Goal: Find specific fact: Find specific fact

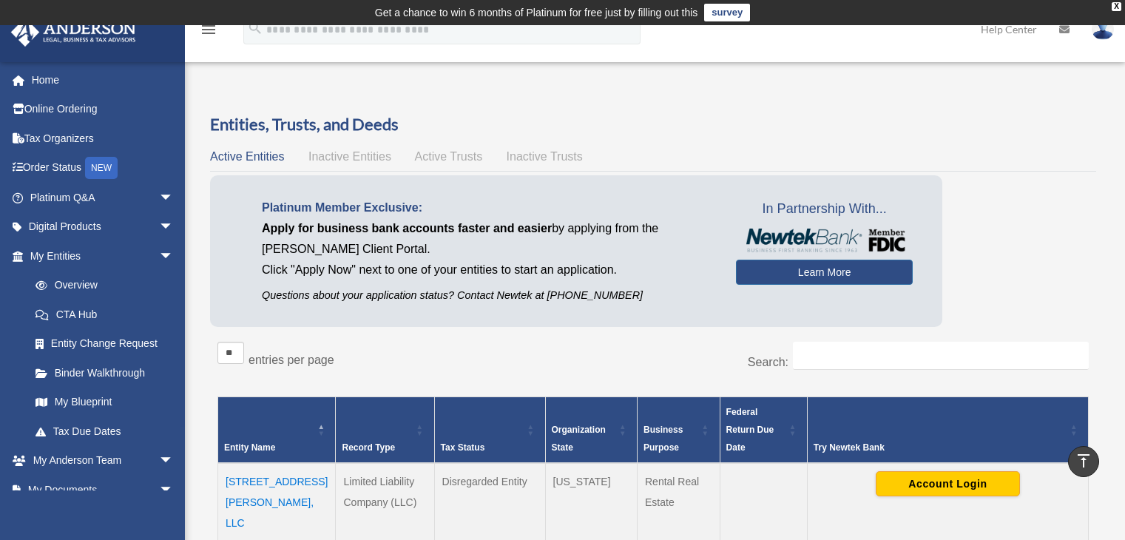
scroll to position [617, 0]
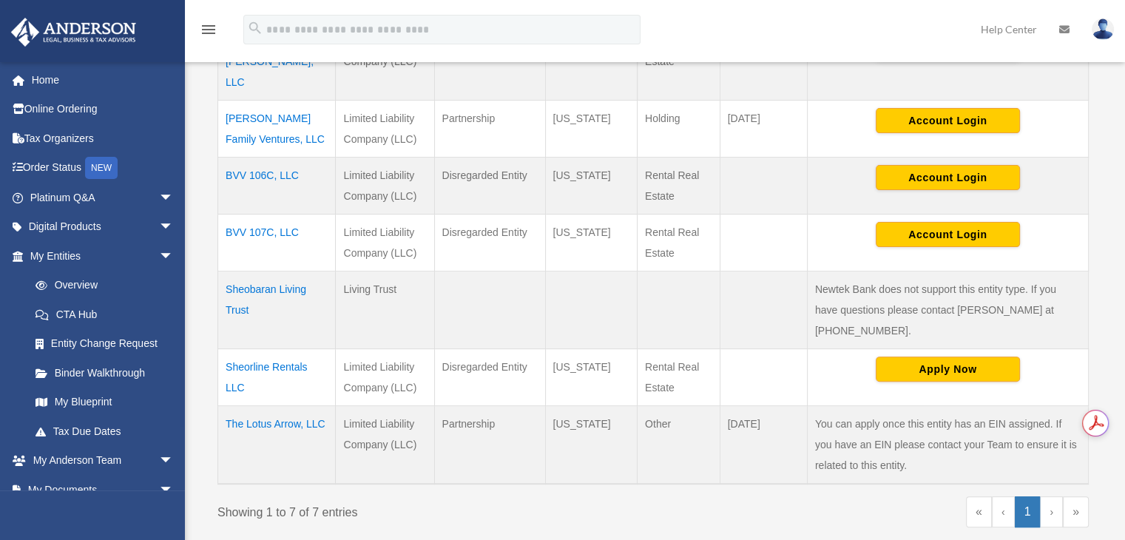
scroll to position [444, 0]
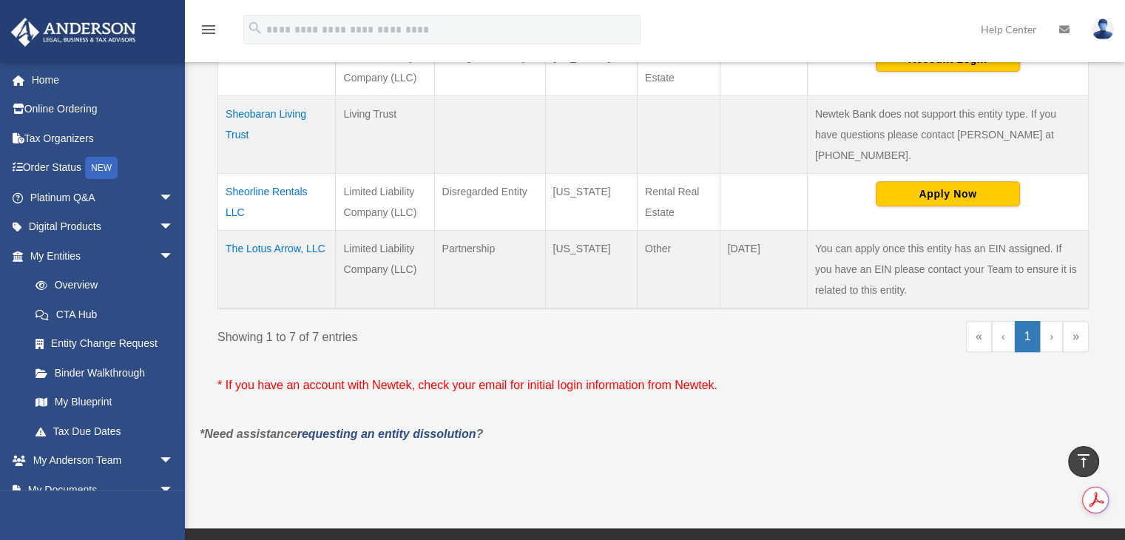
click at [266, 230] on td "The Lotus Arrow, LLC" at bounding box center [277, 269] width 118 height 78
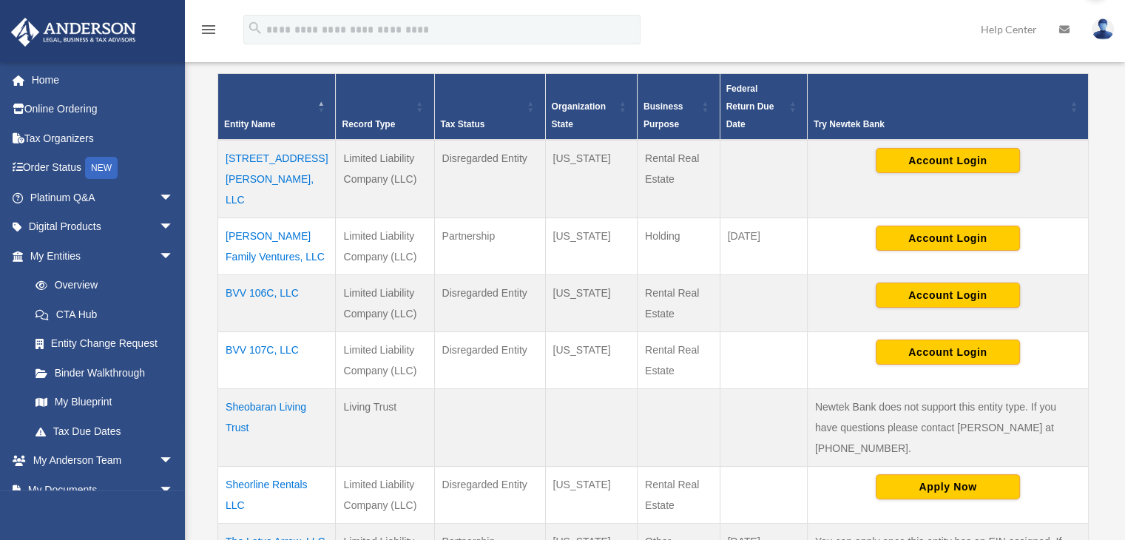
scroll to position [541, 0]
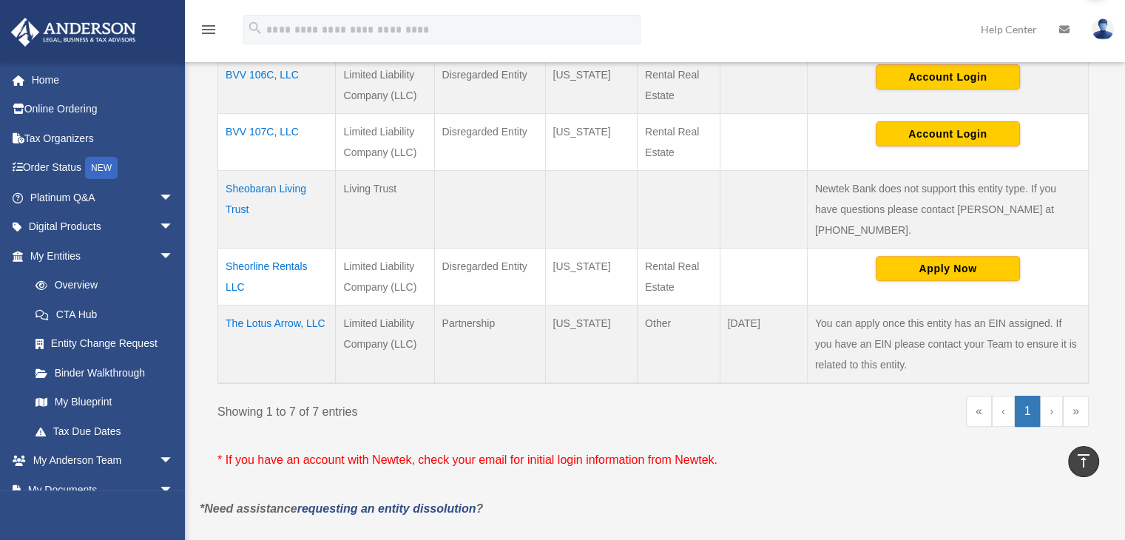
click at [273, 305] on td "The Lotus Arrow, LLC" at bounding box center [277, 344] width 118 height 78
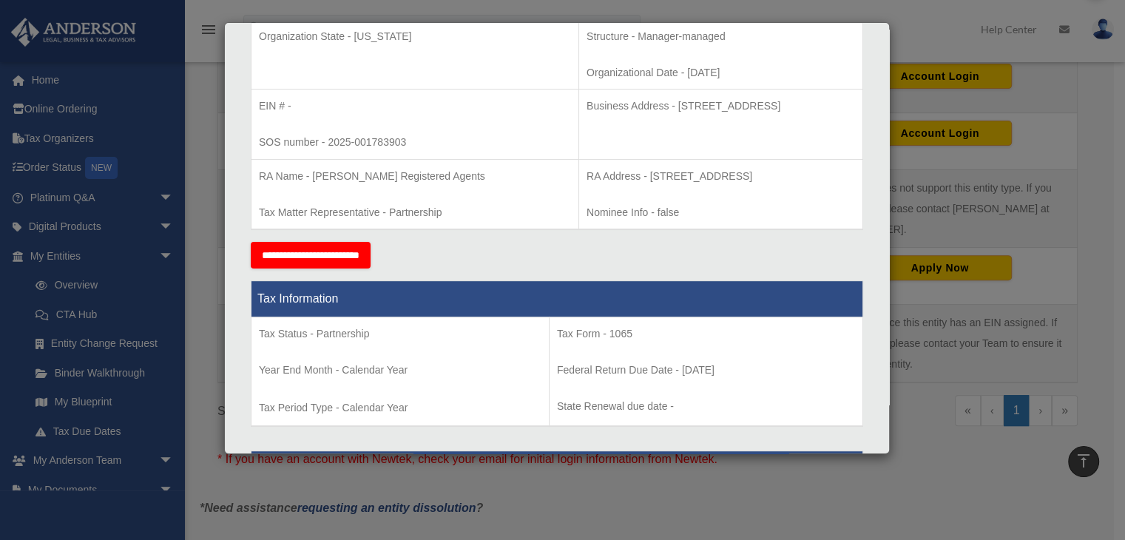
scroll to position [296, 0]
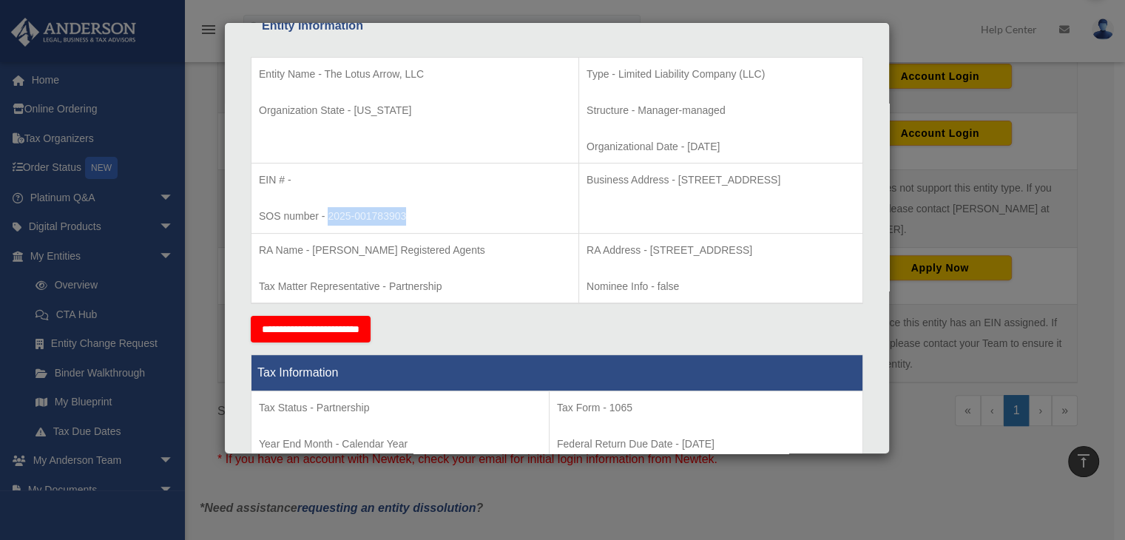
drag, startPoint x: 327, startPoint y: 214, endPoint x: 412, endPoint y: 211, distance: 85.1
click at [412, 211] on p "SOS number - 2025-001783903" at bounding box center [415, 216] width 312 height 18
copy p "2025-001783903"
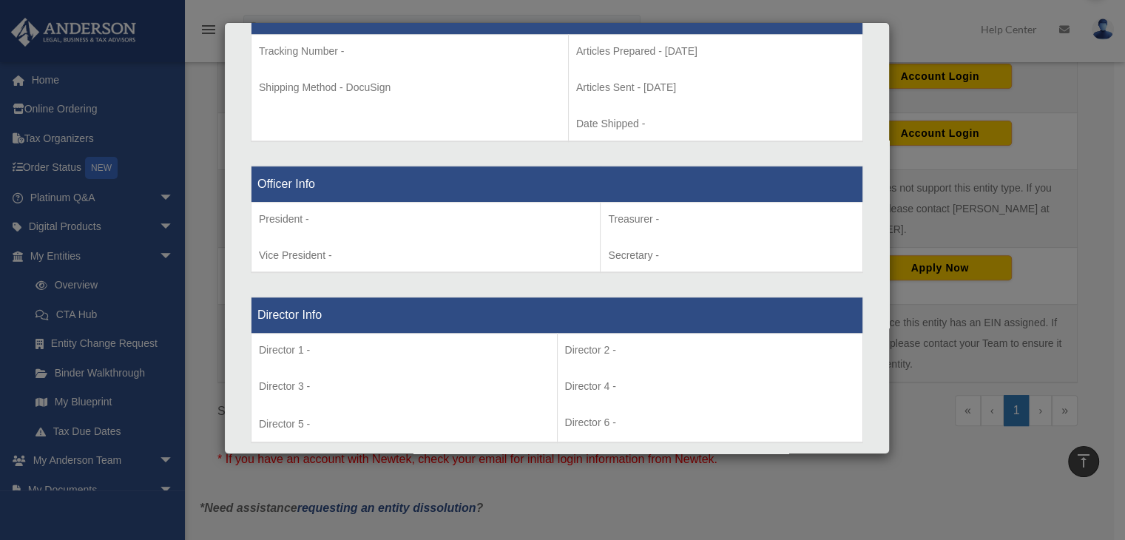
scroll to position [814, 0]
